Goal: Find specific page/section: Find specific page/section

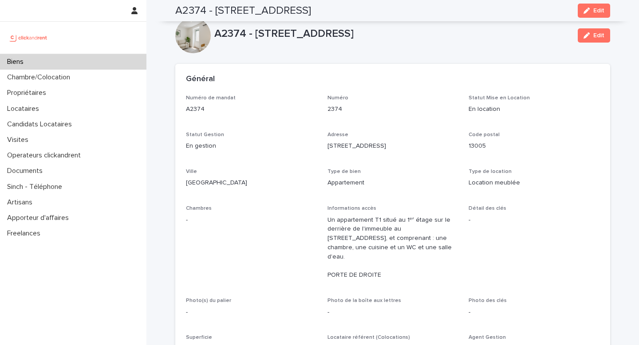
scroll to position [221, 0]
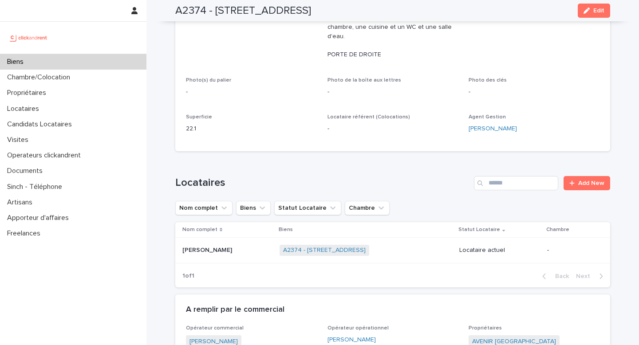
click at [40, 61] on div "Biens" at bounding box center [73, 62] width 146 height 16
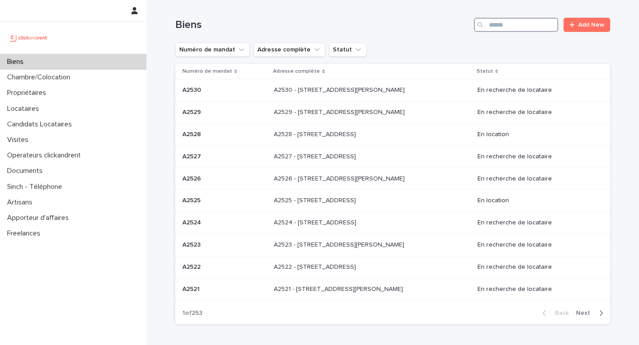
click at [498, 31] on input "Search" at bounding box center [516, 25] width 84 height 14
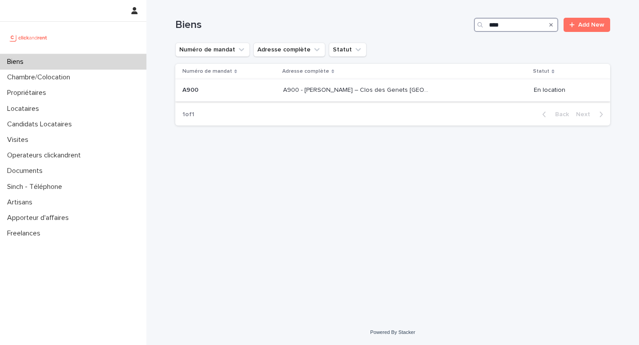
type input "****"
click at [309, 85] on p "A900 - [PERSON_NAME] – Clos des Genets [GEOGRAPHIC_DATA], Fleury Merogis 91700" at bounding box center [358, 89] width 150 height 9
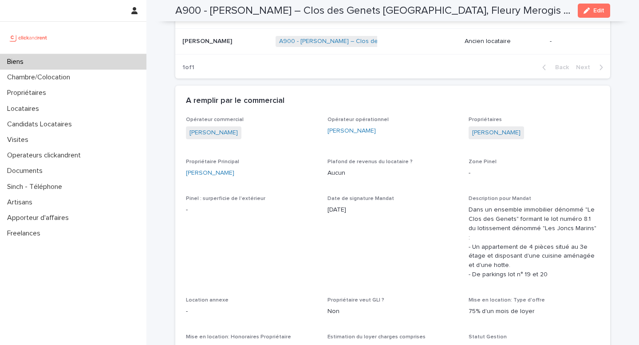
scroll to position [644, 0]
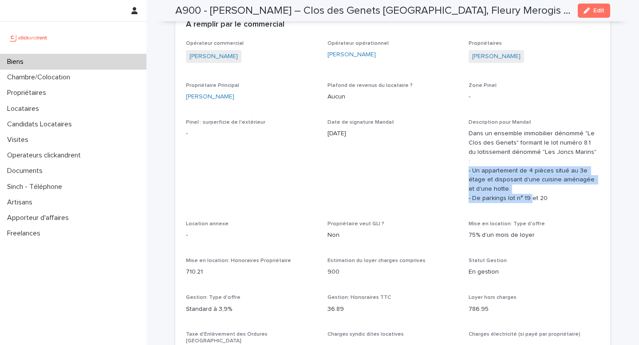
drag, startPoint x: 469, startPoint y: 158, endPoint x: 531, endPoint y: 194, distance: 71.4
click at [531, 194] on p "Dans un ensemble immobilier dénommé "Le Clos des Genets" formant le lot numéro …" at bounding box center [534, 166] width 131 height 74
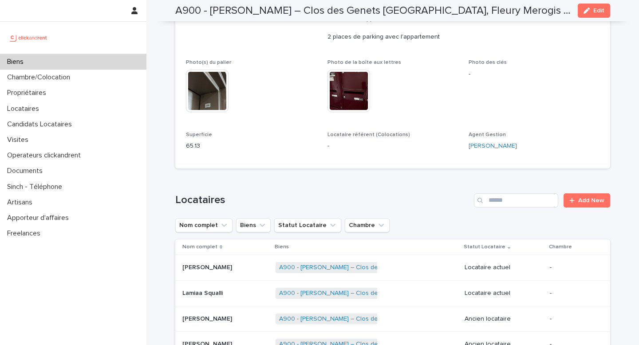
scroll to position [0, 0]
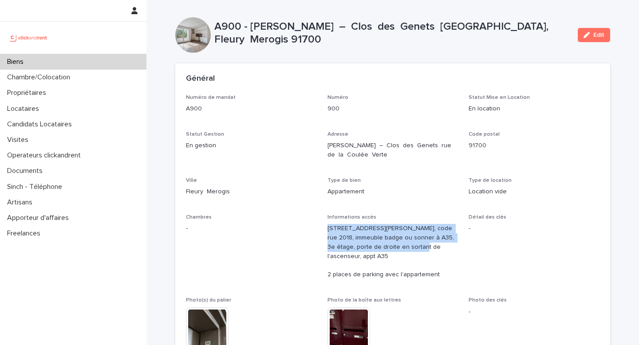
drag, startPoint x: 326, startPoint y: 227, endPoint x: 405, endPoint y: 248, distance: 81.6
click at [405, 248] on div "Numéro de mandat A900 Numéro 900 Statut Mise en Location En location Statut Ges…" at bounding box center [393, 245] width 414 height 301
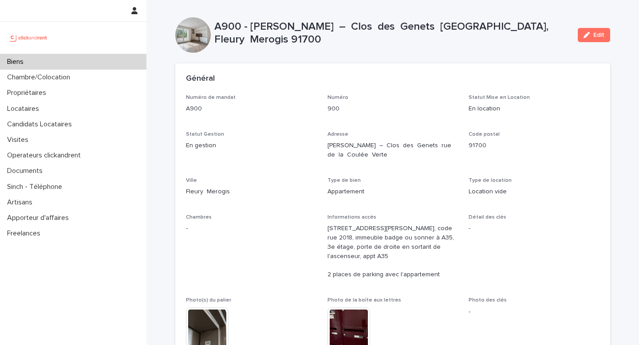
click at [407, 255] on p "[STREET_ADDRESS][PERSON_NAME], code rue 2018, immeuble badge ou sonner à A35, 3…" at bounding box center [393, 251] width 131 height 55
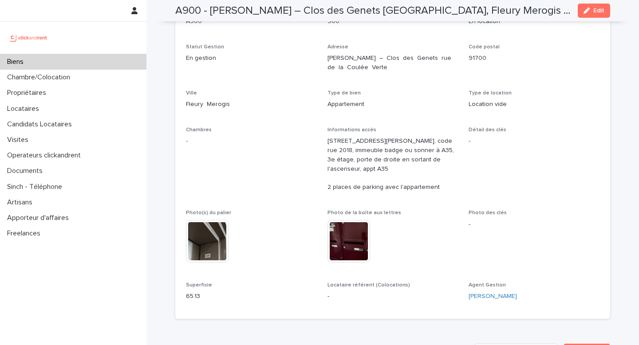
scroll to position [89, 0]
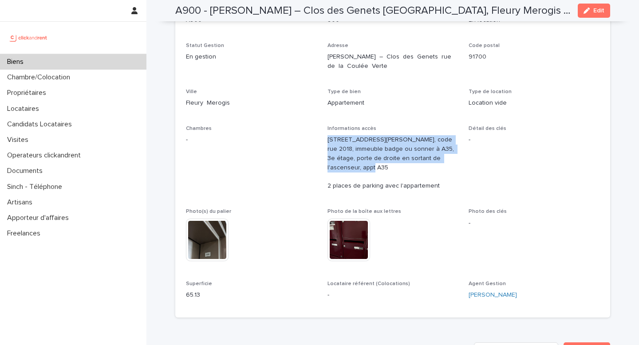
drag, startPoint x: 323, startPoint y: 139, endPoint x: 383, endPoint y: 164, distance: 65.1
click at [383, 164] on div "Numéro de mandat A900 Numéro 900 Statut Mise en Location En location Statut Ges…" at bounding box center [393, 156] width 414 height 301
click at [383, 164] on p "[STREET_ADDRESS][PERSON_NAME], code rue 2018, immeuble badge ou sonner à A35, 3…" at bounding box center [393, 162] width 131 height 55
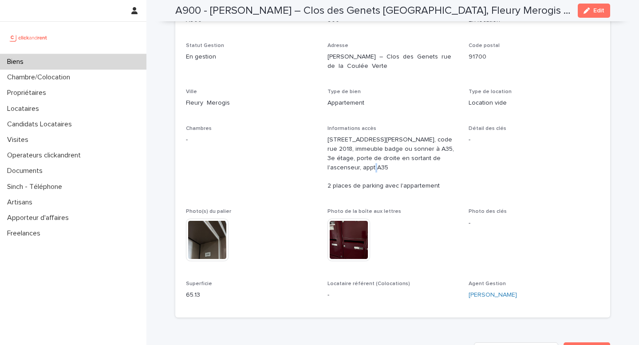
click at [383, 164] on p "[STREET_ADDRESS][PERSON_NAME], code rue 2018, immeuble badge ou sonner à A35, 3…" at bounding box center [393, 162] width 131 height 55
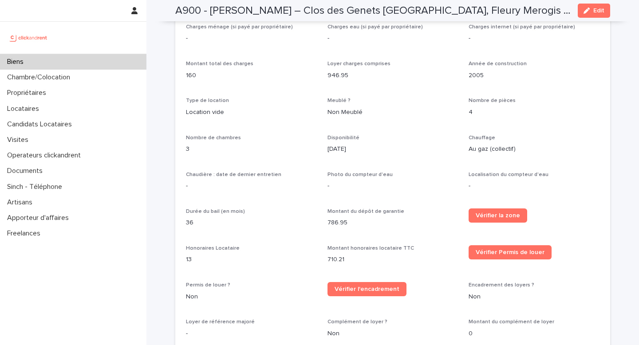
scroll to position [996, 0]
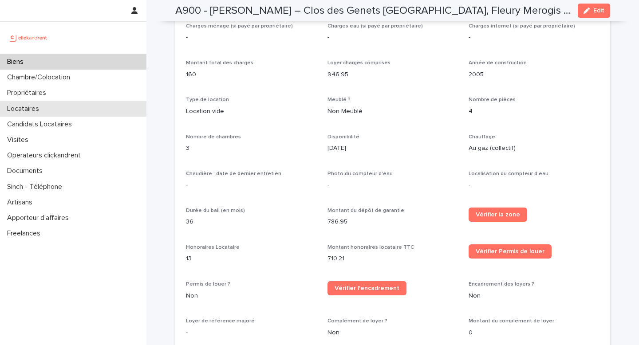
click at [27, 107] on p "Locataires" at bounding box center [25, 109] width 43 height 8
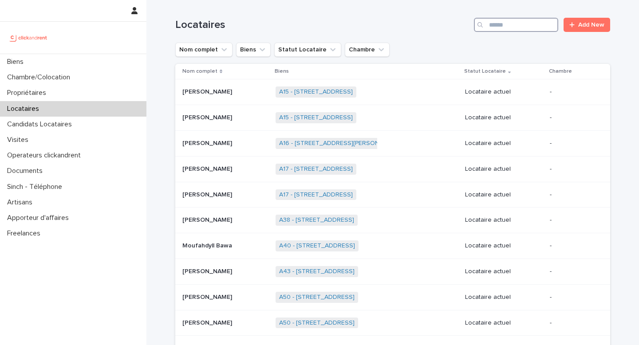
click at [513, 21] on input "Search" at bounding box center [516, 25] width 84 height 14
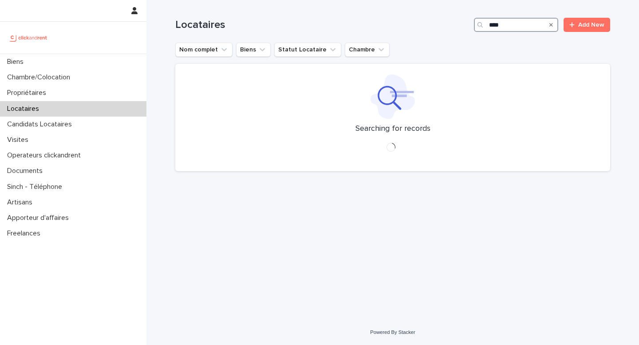
type input "****"
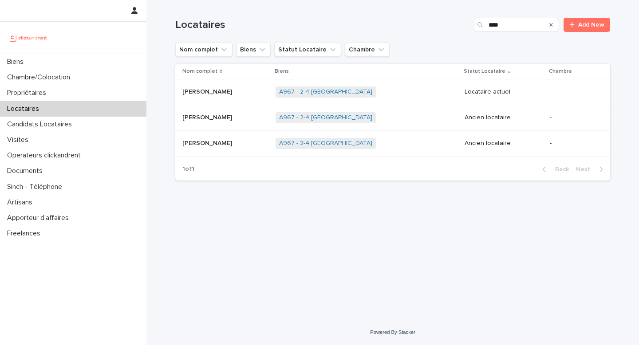
click at [241, 90] on p at bounding box center [225, 92] width 86 height 8
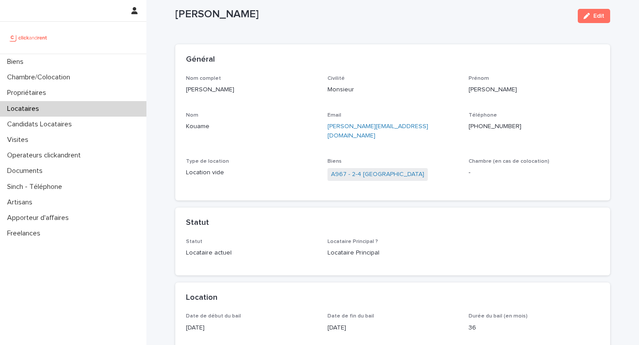
scroll to position [54, 0]
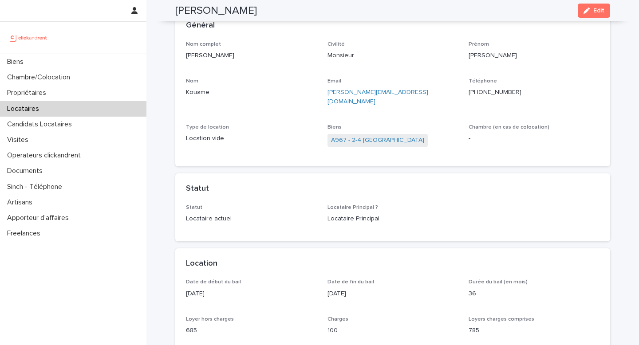
click at [253, 288] on div "[DATE]" at bounding box center [251, 293] width 131 height 11
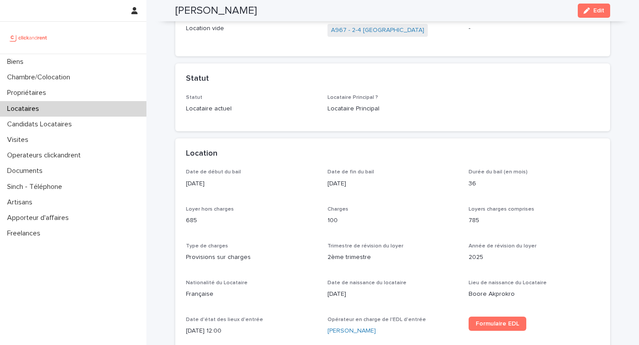
scroll to position [0, 0]
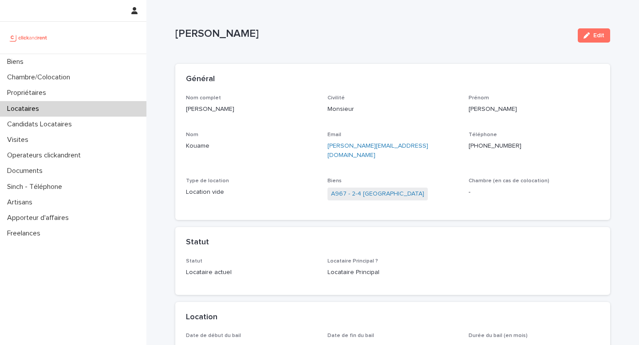
click at [271, 120] on div "Nom complet [PERSON_NAME]" at bounding box center [251, 108] width 131 height 26
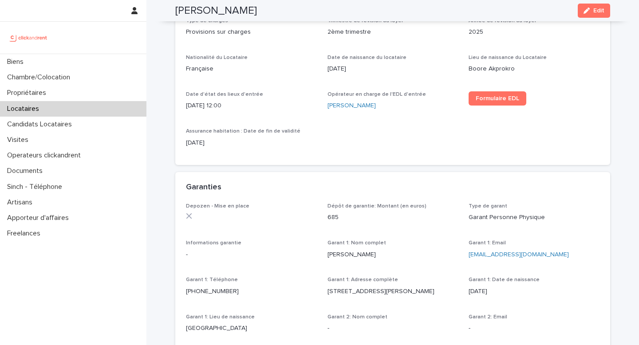
scroll to position [447, 0]
